Goal: Transaction & Acquisition: Book appointment/travel/reservation

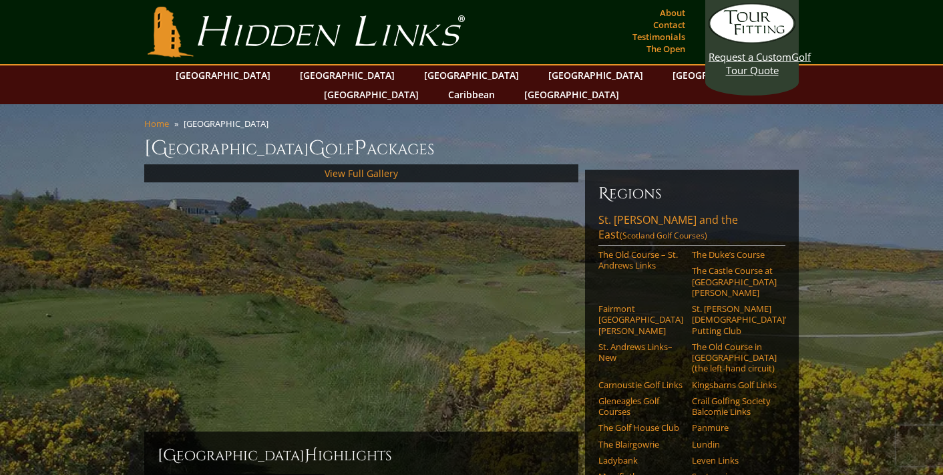
click at [273, 21] on link "Hidden Links Golf" at bounding box center [306, 32] width 324 height 51
